Goal: Information Seeking & Learning: Learn about a topic

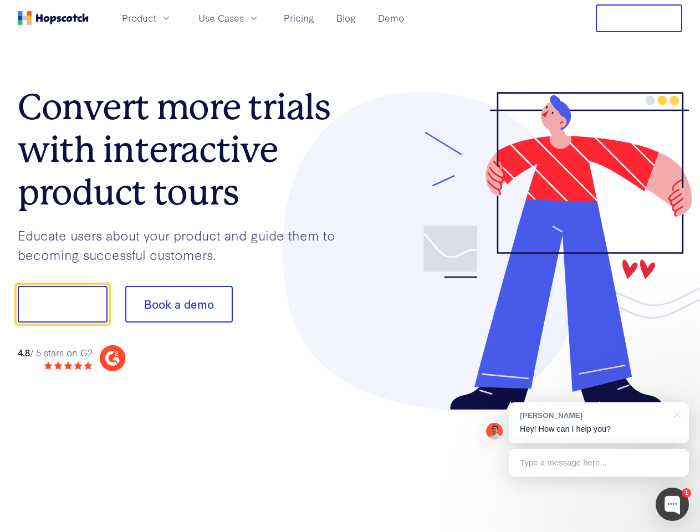
click at [350, 266] on div at bounding box center [516, 251] width 332 height 319
click at [156, 18] on span "Product" at bounding box center [139, 18] width 34 height 14
click at [244, 18] on span "Use Cases" at bounding box center [220, 18] width 45 height 14
click at [639, 18] on button "Free Trial" at bounding box center [638, 18] width 86 height 28
click at [62, 304] on button "Show me!" at bounding box center [63, 304] width 90 height 37
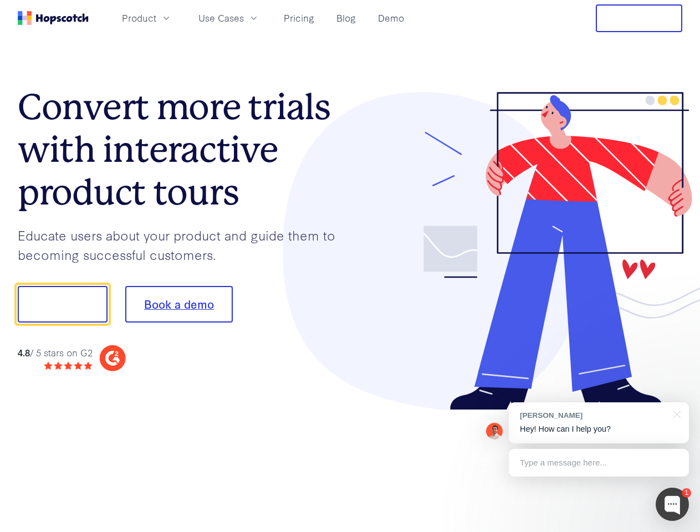
click at [178, 304] on button "Book a demo" at bounding box center [178, 304] width 107 height 37
click at [672, 504] on div at bounding box center [671, 503] width 33 height 33
click at [598, 423] on div "[PERSON_NAME] Hey! How can I help you?" at bounding box center [599, 422] width 180 height 41
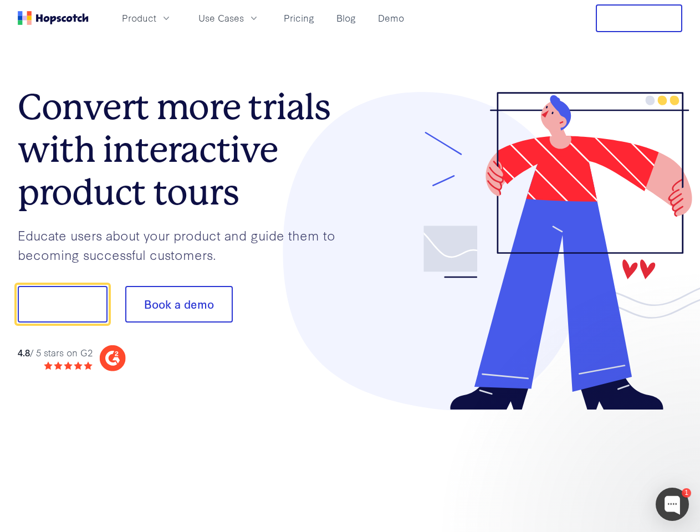
click at [675, 413] on div at bounding box center [585, 302] width 208 height 369
click at [598, 463] on div at bounding box center [585, 376] width 208 height 221
